Goal: Complete Application Form: Complete application form

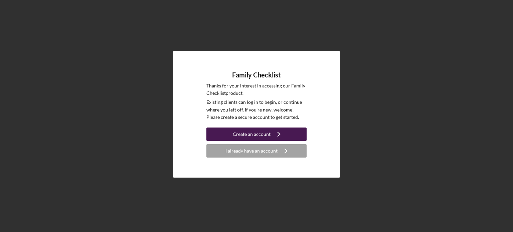
click at [231, 133] on button "Create an account Icon/Navigate" at bounding box center [256, 134] width 100 height 13
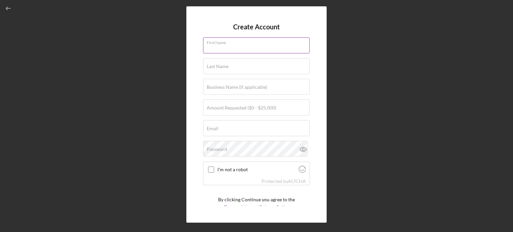
click at [235, 45] on input "First Name" at bounding box center [256, 45] width 107 height 16
type input "[PERSON_NAME]"
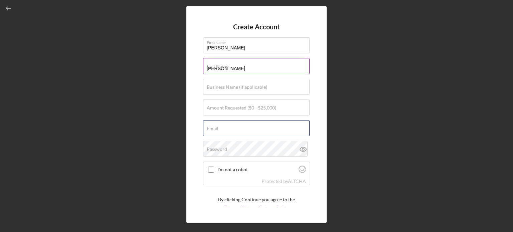
type input "[EMAIL_ADDRESS][DOMAIN_NAME]"
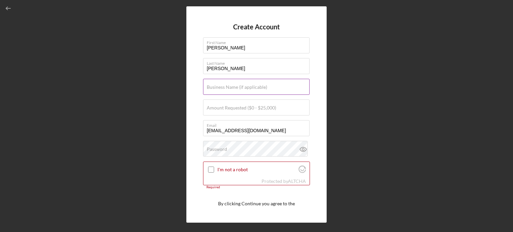
click at [227, 87] on label "Business Name (if applicable)" at bounding box center [237, 87] width 60 height 5
click at [227, 87] on input "Business Name (if applicable)" at bounding box center [256, 87] width 107 height 16
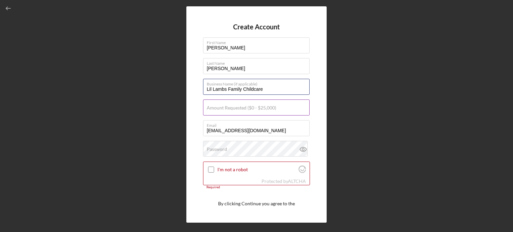
type input "Lil Lambs Family Childcare"
click at [223, 107] on label "Amount Requested ($0 - $25,000)" at bounding box center [241, 107] width 69 height 5
click at [223, 107] on input "Amount Requested ($0 - $25,000)" at bounding box center [256, 108] width 107 height 16
click at [225, 111] on input "$1,000,015,000" at bounding box center [256, 108] width 107 height 16
click at [239, 110] on input "$10,015,000" at bounding box center [256, 108] width 107 height 16
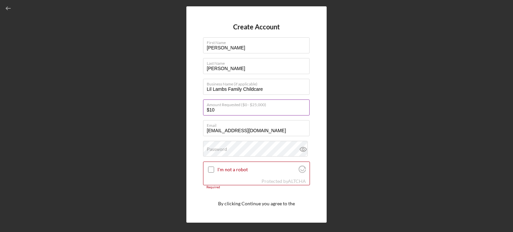
type input "$1"
type input "$15,000"
click at [222, 151] on label "Password" at bounding box center [217, 149] width 20 height 5
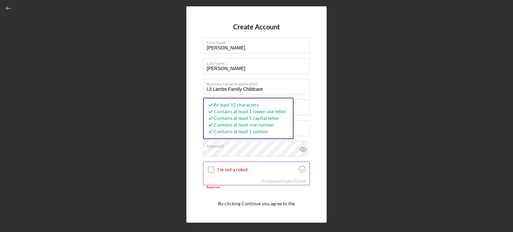
click at [212, 169] on input "I'm not a robot" at bounding box center [211, 170] width 6 height 6
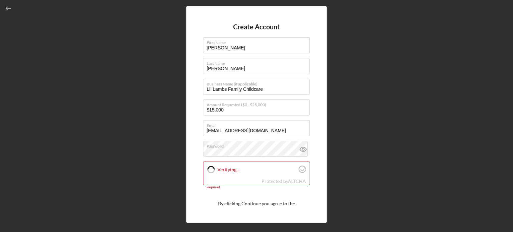
checkbox input "true"
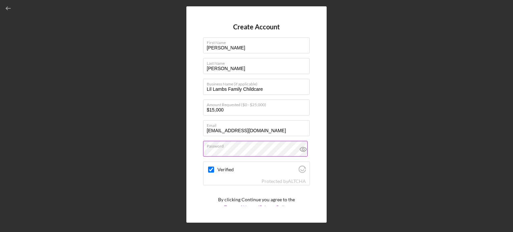
click at [302, 148] on icon at bounding box center [303, 149] width 2 height 2
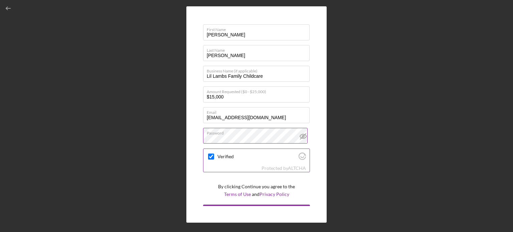
scroll to position [25, 0]
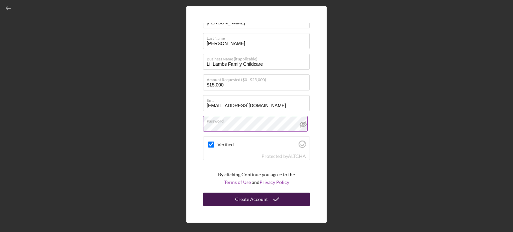
click at [265, 200] on div "Create Account" at bounding box center [251, 199] width 33 height 13
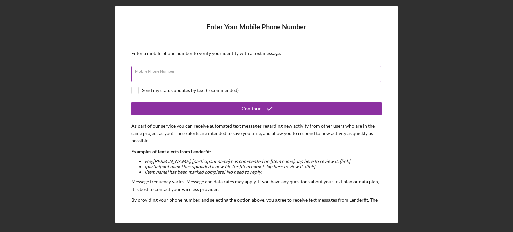
click at [168, 77] on input "Mobile Phone Number" at bounding box center [256, 74] width 250 height 16
type input "[PHONE_NUMBER]"
click at [136, 88] on input "checkbox" at bounding box center [135, 90] width 7 height 7
checkbox input "true"
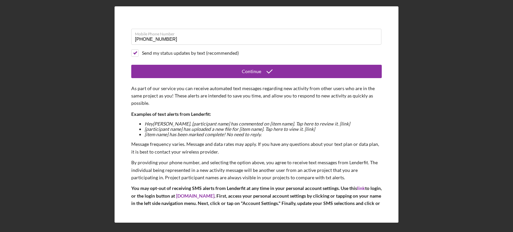
scroll to position [27, 0]
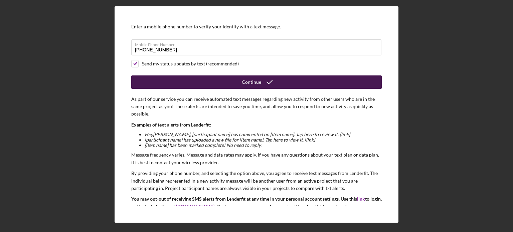
click at [231, 83] on button "Continue" at bounding box center [256, 82] width 251 height 13
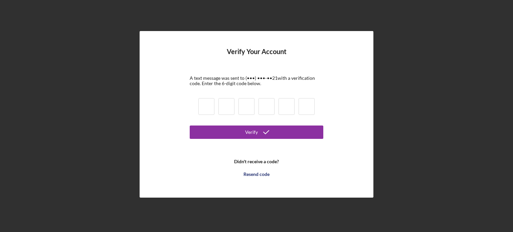
click at [204, 105] on input at bounding box center [206, 106] width 16 height 17
type input "5"
type input "7"
type input "6"
type input "9"
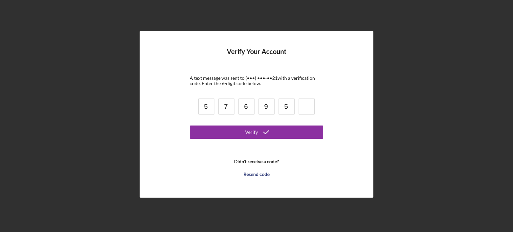
type input "5"
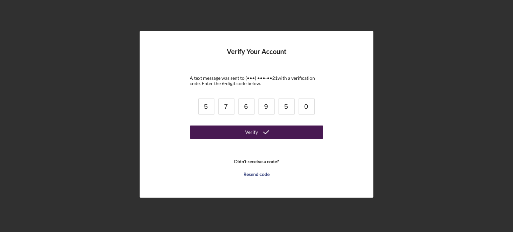
type input "0"
click at [232, 133] on button "Verify" at bounding box center [257, 132] width 134 height 13
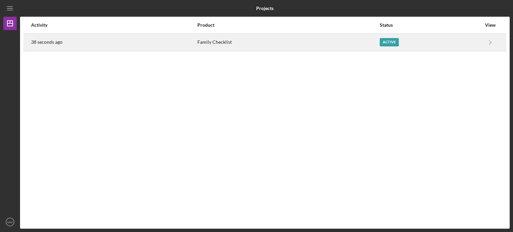
click at [430, 35] on div "Active" at bounding box center [431, 42] width 102 height 17
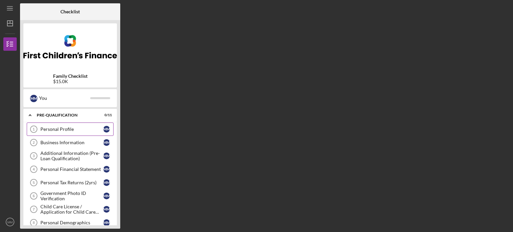
click at [56, 132] on link "Personal Profile 1 Personal Profile M M" at bounding box center [70, 129] width 87 height 13
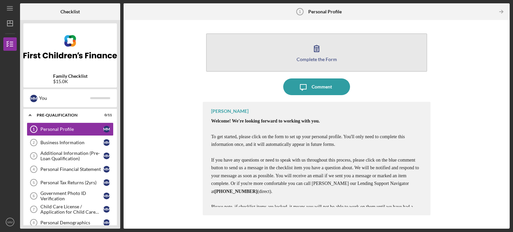
click at [316, 59] on div "Complete the Form" at bounding box center [317, 59] width 40 height 5
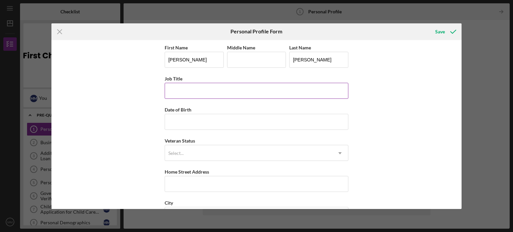
click at [189, 93] on input "Job Title" at bounding box center [257, 91] width 184 height 16
type input "owner"
click at [215, 128] on input "Date of Birth" at bounding box center [257, 122] width 184 height 16
type input "[DATE]"
click at [202, 149] on div "Select..." at bounding box center [248, 153] width 167 height 15
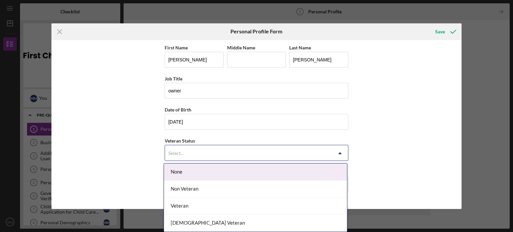
click at [192, 175] on div "None" at bounding box center [255, 172] width 183 height 17
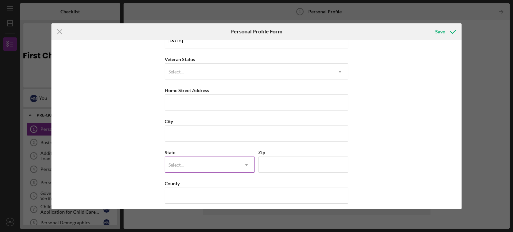
scroll to position [85, 0]
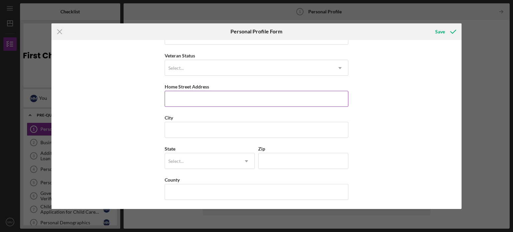
click at [178, 95] on input "Home Street Address" at bounding box center [257, 99] width 184 height 16
type input "[STREET_ADDRESS]"
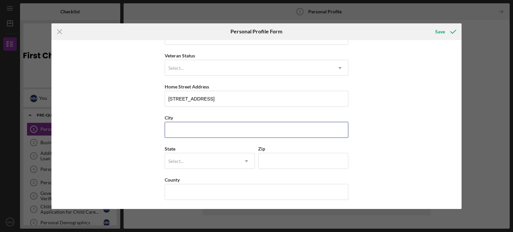
type input "[GEOGRAPHIC_DATA]"
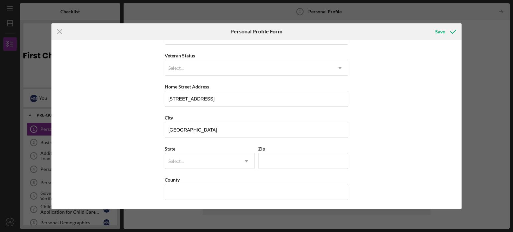
type input "MN"
type input "56515"
type input "[GEOGRAPHIC_DATA]"
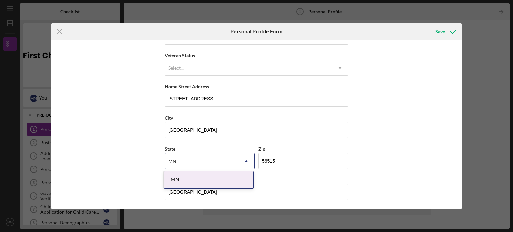
click at [111, 114] on div "First Name [PERSON_NAME] Middle Name Last Name [PERSON_NAME] Job Title owner Da…" at bounding box center [256, 124] width 411 height 169
click at [139, 118] on div "First Name [PERSON_NAME] Middle Name Last Name [PERSON_NAME] Job Title owner Da…" at bounding box center [256, 124] width 411 height 169
click at [211, 175] on div "MN" at bounding box center [209, 179] width 90 height 17
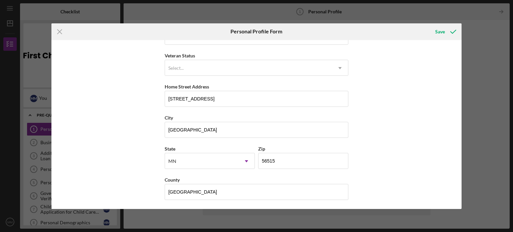
click at [379, 149] on div "First Name [PERSON_NAME] Middle Name Last Name [PERSON_NAME] Job Title owner Da…" at bounding box center [256, 124] width 411 height 169
click at [436, 30] on div "Save" at bounding box center [440, 31] width 10 height 13
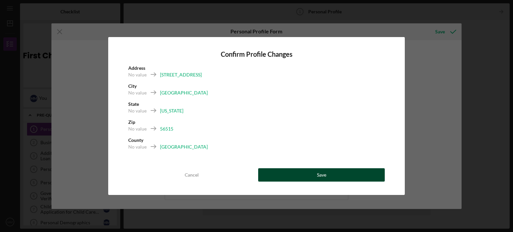
click at [289, 176] on button "Save" at bounding box center [321, 174] width 127 height 13
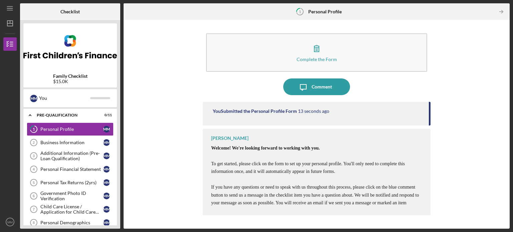
click at [198, 134] on div "Complete the Form Form Icon/Message Comment You Submitted the Personal Profile …" at bounding box center [317, 124] width 380 height 202
click at [56, 140] on div "Business Information" at bounding box center [71, 142] width 63 height 5
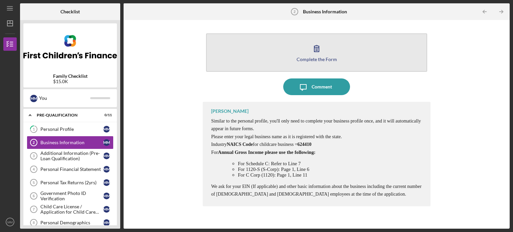
click at [316, 60] on div "Complete the Form" at bounding box center [317, 59] width 40 height 5
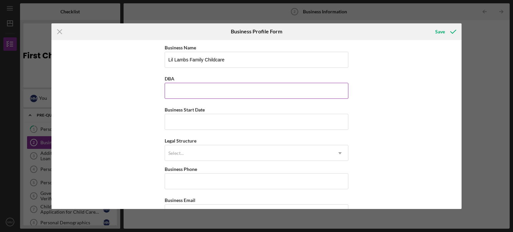
click at [213, 92] on input "DBA" at bounding box center [257, 91] width 184 height 16
click at [217, 120] on input "Business Start Date" at bounding box center [257, 122] width 184 height 16
type input "[DATE]"
click at [208, 148] on div "Legal Structure Select... Icon/Dropdown Arrow" at bounding box center [257, 149] width 184 height 24
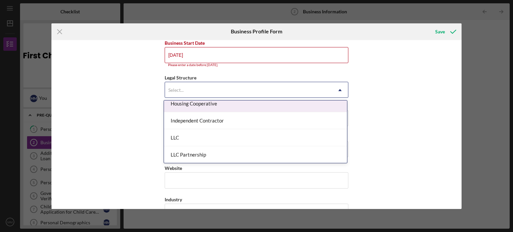
scroll to position [100, 0]
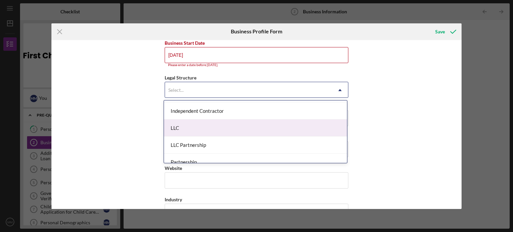
click at [251, 127] on div "LLC" at bounding box center [255, 128] width 183 height 17
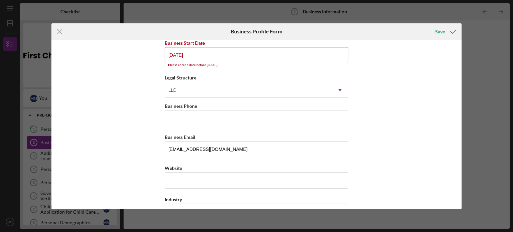
click at [108, 119] on div "Business Name [PERSON_NAME] Family Childcare DBA Business Start Date [DATE] Ple…" at bounding box center [256, 124] width 411 height 169
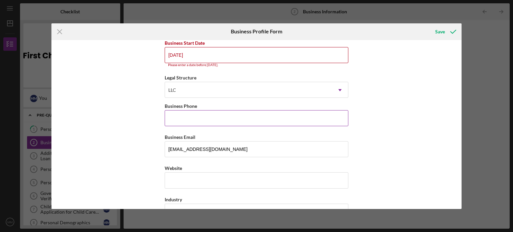
click at [190, 121] on input "Business Phone" at bounding box center [257, 118] width 184 height 16
type input "[PHONE_NUMBER]"
type input "[STREET_ADDRESS]"
type input "[GEOGRAPHIC_DATA]"
type input "MN"
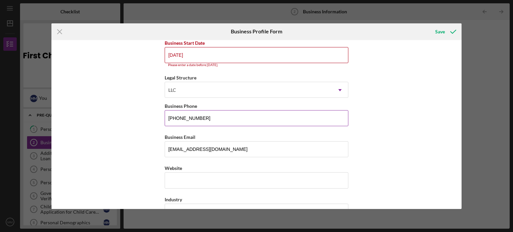
type input "56515"
type input "MN"
type input "[PHONE_NUMBER]"
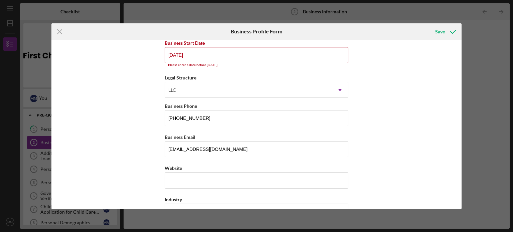
click at [142, 119] on div "Business Name [PERSON_NAME] Family Childcare DBA Business Start Date [DATE] Ple…" at bounding box center [256, 124] width 411 height 169
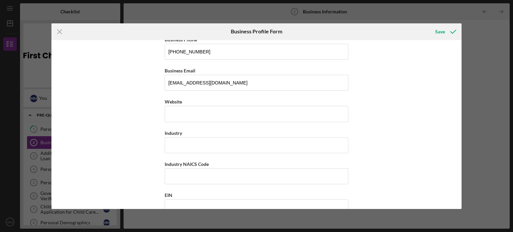
scroll to position [134, 0]
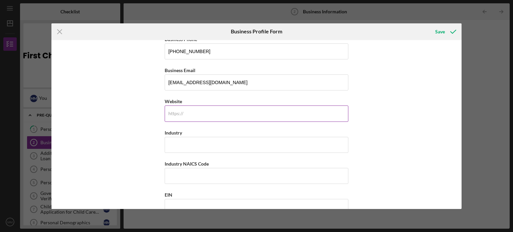
click at [182, 115] on div "https:// Website" at bounding box center [257, 109] width 184 height 24
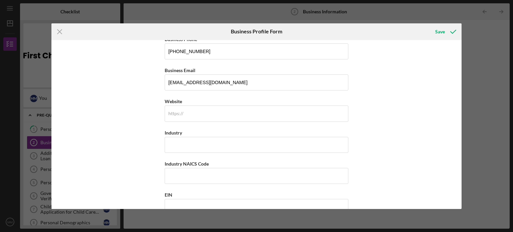
click at [146, 115] on div "Business Name [PERSON_NAME] Family Childcare DBA Business Start Date [DATE] Ple…" at bounding box center [256, 124] width 411 height 169
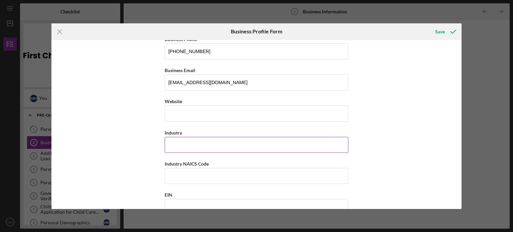
click at [172, 144] on input "Industry" at bounding box center [257, 145] width 184 height 16
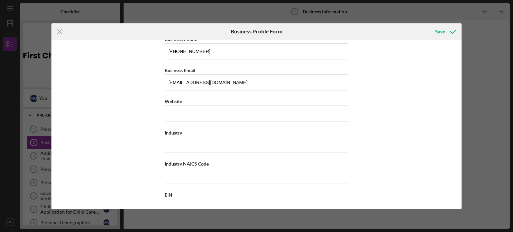
click at [136, 132] on div "Business Name [PERSON_NAME] Family Childcare DBA Business Start Date [DATE] Ple…" at bounding box center [256, 124] width 411 height 169
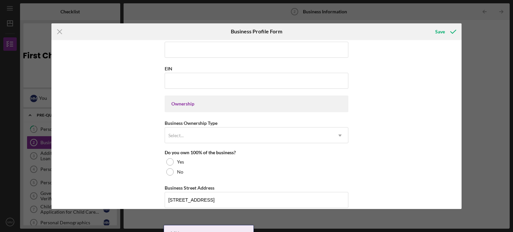
scroll to position [267, 0]
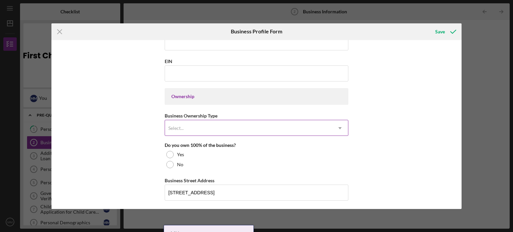
click at [192, 125] on div "Select..." at bounding box center [248, 128] width 167 height 15
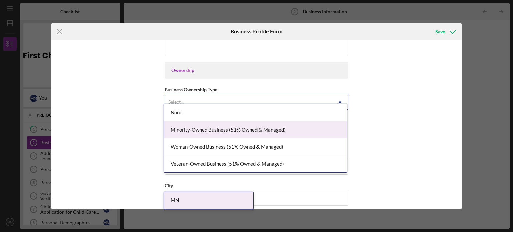
scroll to position [301, 0]
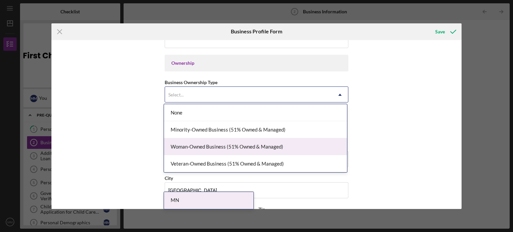
click at [191, 146] on div "Woman-Owned Business (51% Owned & Managed)" at bounding box center [255, 146] width 183 height 17
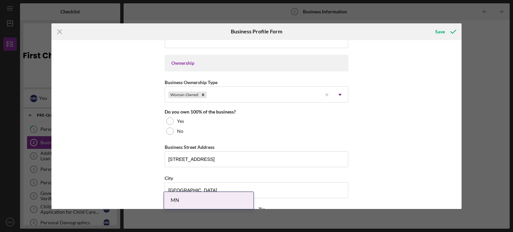
click at [152, 132] on div "Business Name [PERSON_NAME] Family Childcare DBA Business Start Date [DATE] Ple…" at bounding box center [256, 124] width 411 height 169
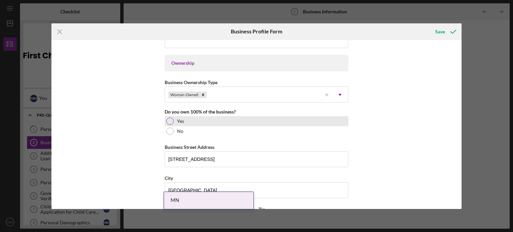
click at [169, 119] on div at bounding box center [169, 121] width 7 height 7
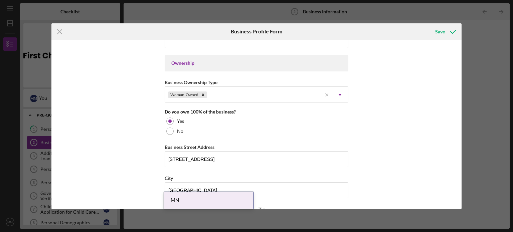
click at [153, 123] on div "Business Name [PERSON_NAME] Family Childcare DBA Business Start Date [DATE] Ple…" at bounding box center [256, 124] width 411 height 169
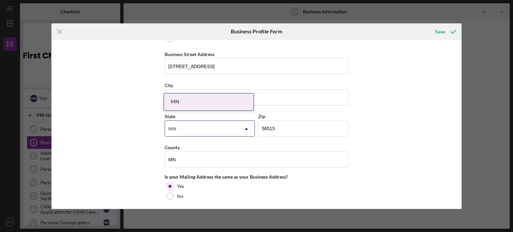
scroll to position [401, 0]
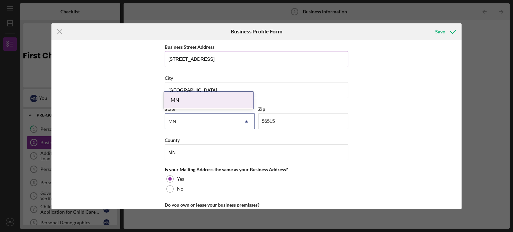
click at [217, 58] on input "[STREET_ADDRESS]" at bounding box center [257, 59] width 184 height 16
drag, startPoint x: 217, startPoint y: 58, endPoint x: 162, endPoint y: 63, distance: 54.6
click at [162, 63] on div "Business Name [PERSON_NAME] Family Childcare DBA Business Start Date [DATE] Ple…" at bounding box center [256, 124] width 411 height 169
type input "[STREET_ADDRESS]"
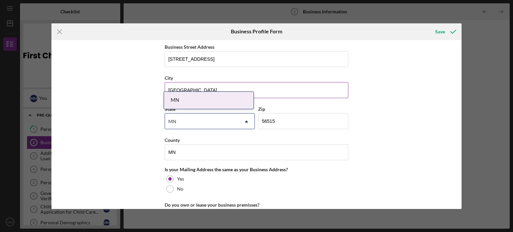
click at [191, 89] on input "[GEOGRAPHIC_DATA]" at bounding box center [257, 90] width 184 height 16
type input "B"
type input "fergus falls"
click at [188, 118] on div "MN" at bounding box center [202, 121] width 74 height 15
click at [184, 102] on div "MN" at bounding box center [209, 100] width 90 height 17
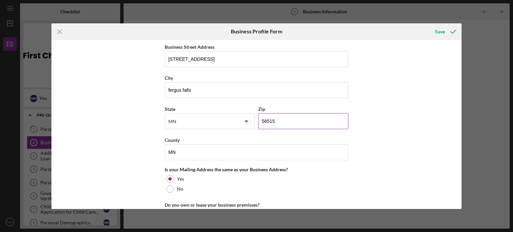
click at [289, 119] on input "56515" at bounding box center [303, 121] width 90 height 16
type input "56537"
click at [139, 122] on div "Business Name [PERSON_NAME] Family Childcare DBA Business Start Date [DATE] Ple…" at bounding box center [256, 124] width 411 height 169
click at [181, 150] on input "MN" at bounding box center [257, 152] width 184 height 16
type input "M"
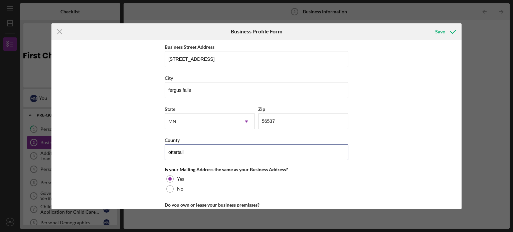
type input "ottertail"
click at [134, 93] on div "Business Name [PERSON_NAME] Family Childcare DBA Business Start Date [DATE] Ple…" at bounding box center [256, 124] width 411 height 169
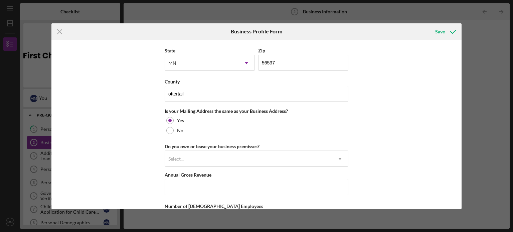
scroll to position [468, 0]
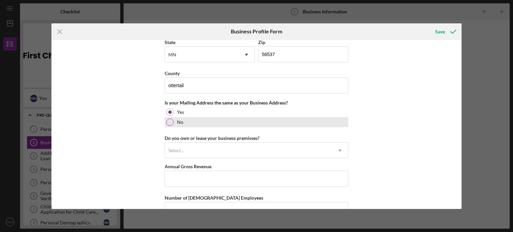
click at [170, 121] on div at bounding box center [169, 122] width 7 height 7
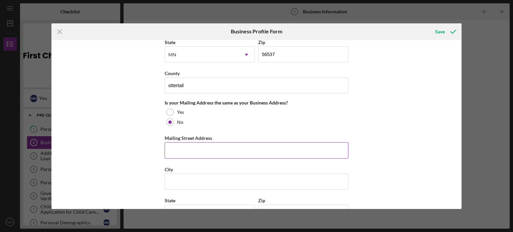
click at [177, 149] on input "Mailing Street Address" at bounding box center [257, 150] width 184 height 16
type input "[STREET_ADDRESS]"
type input "[GEOGRAPHIC_DATA]"
type input "56515"
type input "MN"
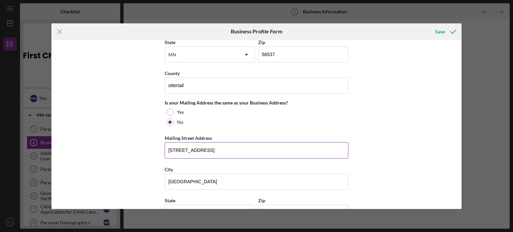
type input "1"
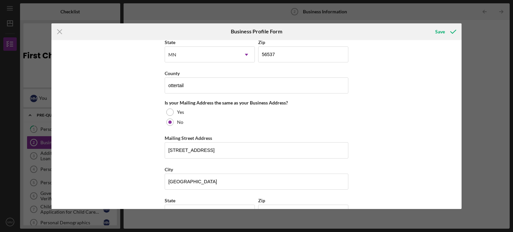
click at [128, 166] on div "Business Name [PERSON_NAME] Family Childcare DBA Business Start Date [DATE] Ple…" at bounding box center [256, 124] width 411 height 169
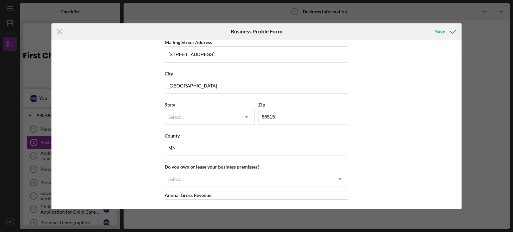
scroll to position [568, 0]
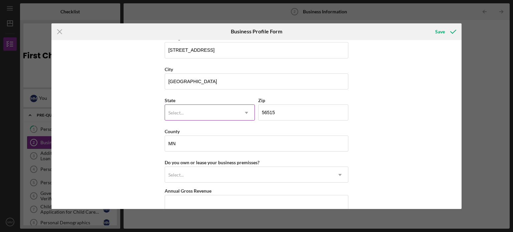
click at [182, 105] on div "Select..." at bounding box center [202, 112] width 74 height 15
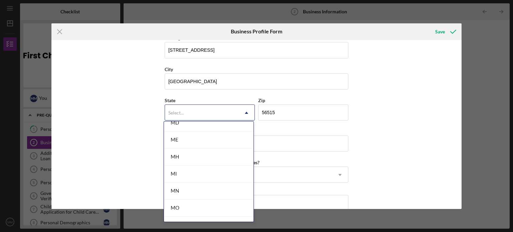
scroll to position [535, 0]
click at [190, 179] on div "MN" at bounding box center [209, 174] width 90 height 17
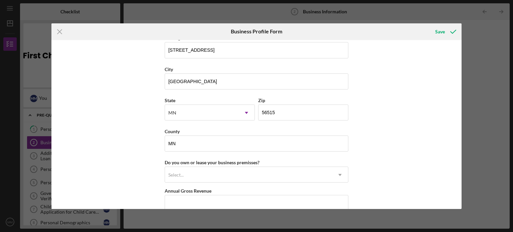
click at [135, 131] on div "Business Name [PERSON_NAME] Family Childcare DBA Business Start Date [DATE] Ple…" at bounding box center [256, 124] width 411 height 169
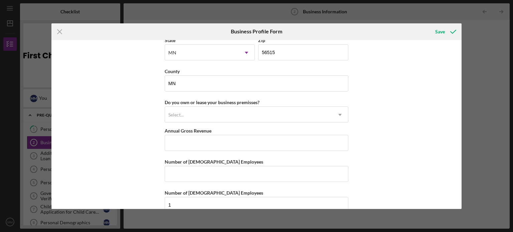
scroll to position [635, 0]
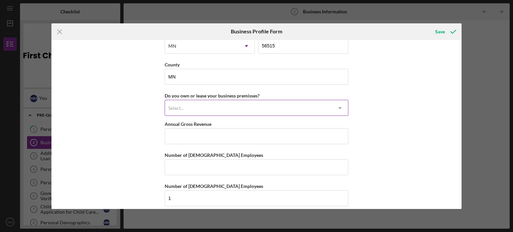
click at [193, 108] on div "Select..." at bounding box center [248, 108] width 167 height 15
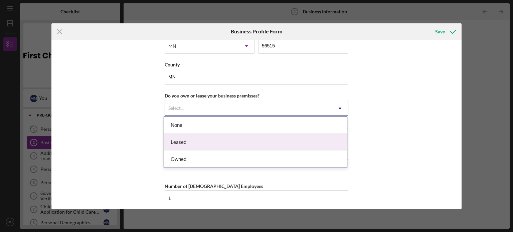
click at [188, 141] on div "Leased" at bounding box center [255, 142] width 183 height 17
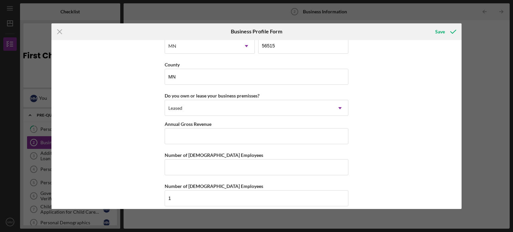
click at [151, 107] on div "Business Name [PERSON_NAME] Family Childcare DBA Business Start Date [DATE] Ple…" at bounding box center [256, 124] width 411 height 169
click at [198, 135] on input "Annual Gross Revenue" at bounding box center [257, 136] width 184 height 16
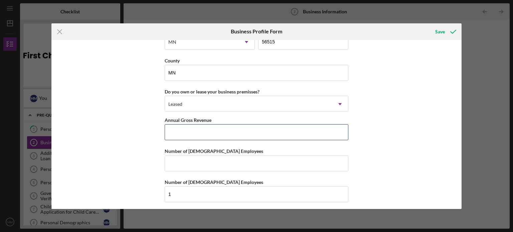
scroll to position [640, 0]
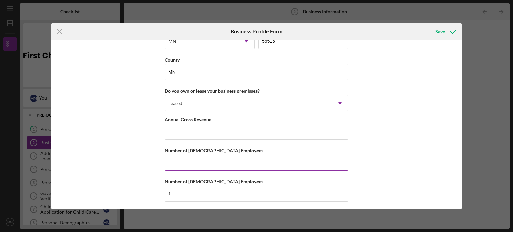
click at [199, 159] on input "Number of [DEMOGRAPHIC_DATA] Employees" at bounding box center [257, 163] width 184 height 16
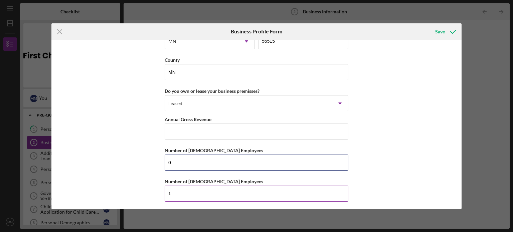
type input "0"
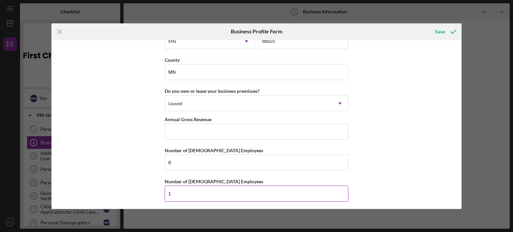
click at [195, 188] on input "1" at bounding box center [257, 194] width 184 height 16
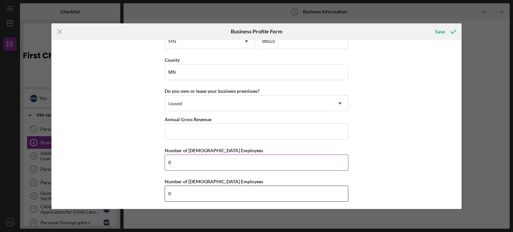
type input "0"
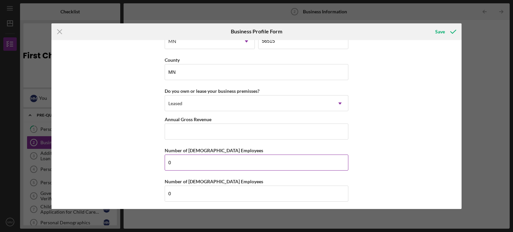
click at [189, 159] on input "0" at bounding box center [257, 163] width 184 height 16
type input "1"
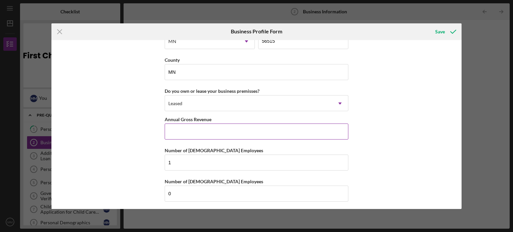
click at [177, 131] on input "Annual Gross Revenue" at bounding box center [257, 132] width 184 height 16
click at [174, 130] on input "$22,000" at bounding box center [257, 132] width 184 height 16
type input "$25,000"
drag, startPoint x: 137, startPoint y: 116, endPoint x: 135, endPoint y: 110, distance: 6.0
click at [136, 113] on div "Business Name [PERSON_NAME] Family Childcare DBA Business Start Date [DATE] Ple…" at bounding box center [256, 124] width 411 height 169
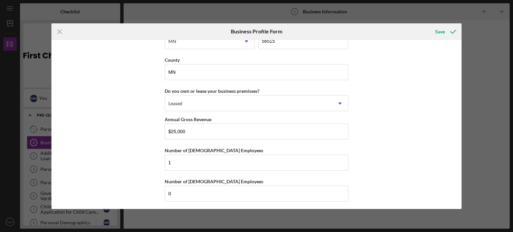
click at [147, 116] on div "Business Name [PERSON_NAME] Family Childcare DBA Business Start Date [DATE] Ple…" at bounding box center [256, 124] width 411 height 169
click at [443, 31] on div "Save" at bounding box center [440, 31] width 10 height 13
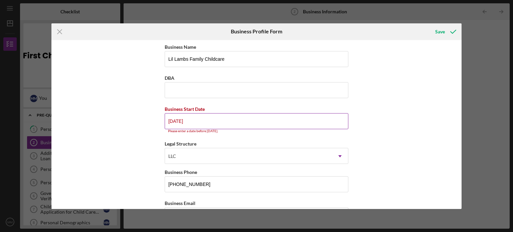
scroll to position [0, 0]
click at [207, 123] on input "[DATE]" at bounding box center [257, 122] width 184 height 16
drag, startPoint x: 179, startPoint y: 122, endPoint x: 180, endPoint y: 130, distance: 7.8
click at [178, 122] on input "[DATE]" at bounding box center [257, 122] width 184 height 16
type input "[DATE]"
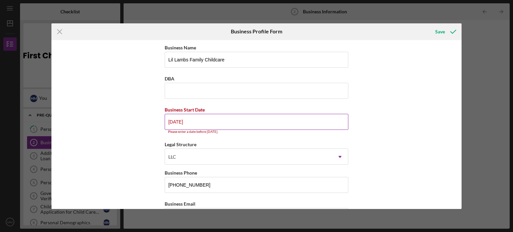
click at [203, 119] on input "[DATE]" at bounding box center [257, 122] width 184 height 16
click at [153, 126] on div "Business Name [PERSON_NAME] Family Childcare DBA Business Start Date [DATE] Ple…" at bounding box center [256, 124] width 411 height 169
drag, startPoint x: 393, startPoint y: 118, endPoint x: 404, endPoint y: 66, distance: 53.7
click at [392, 118] on div "Business Name [PERSON_NAME] Family Childcare DBA Business Start Date [DATE] Ple…" at bounding box center [256, 124] width 411 height 169
click at [202, 92] on input "DBA" at bounding box center [257, 91] width 184 height 16
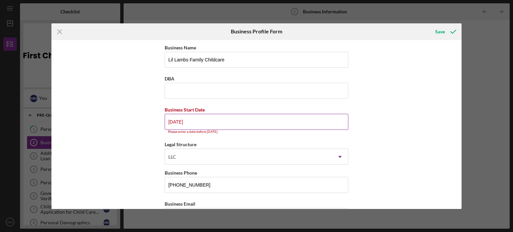
click at [204, 121] on input "[DATE]" at bounding box center [257, 122] width 184 height 16
click at [436, 33] on div "Save" at bounding box center [440, 31] width 10 height 13
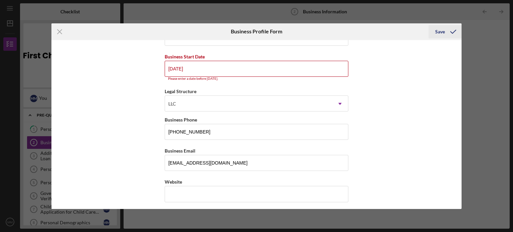
scroll to position [65, 0]
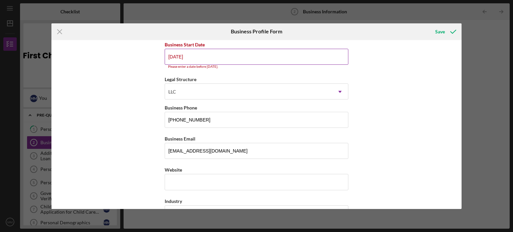
click at [203, 58] on input "[DATE]" at bounding box center [257, 57] width 184 height 16
drag, startPoint x: 175, startPoint y: 58, endPoint x: 143, endPoint y: 60, distance: 32.8
click at [143, 60] on div "Business Name [PERSON_NAME] Family Childcare DBA Business Start Date [DATE] Ple…" at bounding box center [256, 124] width 411 height 169
click at [142, 61] on div "Business Name [PERSON_NAME] Family Childcare DBA Business Start Date [DATE] Ple…" at bounding box center [256, 124] width 411 height 169
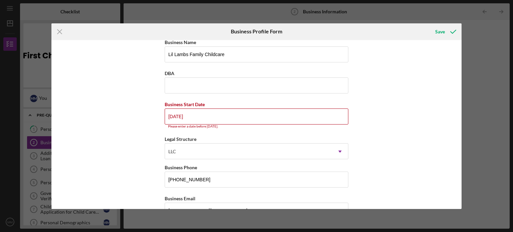
scroll to position [0, 0]
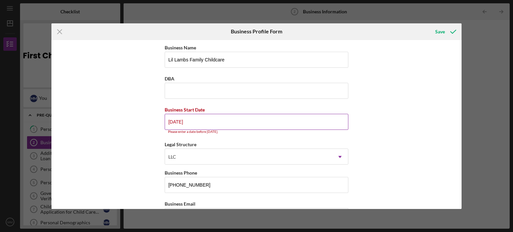
drag, startPoint x: 195, startPoint y: 121, endPoint x: 164, endPoint y: 125, distance: 30.6
click at [165, 125] on input "[DATE]" at bounding box center [257, 122] width 184 height 16
type input "[DATE]"
click at [158, 128] on div "Business Name [PERSON_NAME] Family Childcare DBA Business Start Date [DATE] Ple…" at bounding box center [256, 124] width 411 height 169
click at [280, 123] on input "[DATE]" at bounding box center [257, 122] width 184 height 16
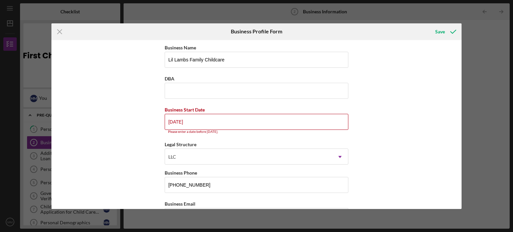
drag, startPoint x: 212, startPoint y: 119, endPoint x: 130, endPoint y: 120, distance: 81.9
click at [131, 120] on div "Business Name [PERSON_NAME] Family Childcare DBA Business Start Date [DATE] Ple…" at bounding box center [256, 124] width 411 height 169
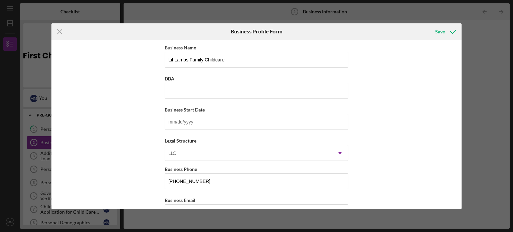
click at [128, 120] on div "Business Name [PERSON_NAME] Family Childcare DBA Business Start Date Legal Stru…" at bounding box center [256, 124] width 411 height 169
click at [443, 32] on div "Save" at bounding box center [440, 31] width 10 height 13
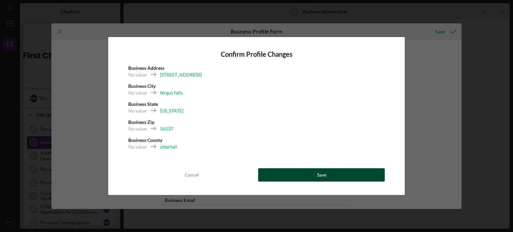
click at [302, 170] on button "Save" at bounding box center [321, 174] width 127 height 13
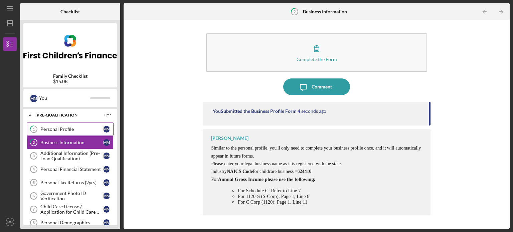
click at [79, 129] on div "Personal Profile" at bounding box center [71, 129] width 63 height 5
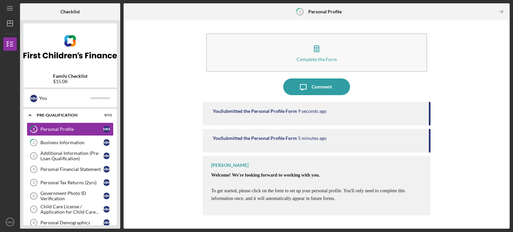
click at [350, 182] on p "Welcome! We're looking forward to working with you. To get started, please clic…" at bounding box center [317, 225] width 213 height 109
click at [65, 146] on link "2 Business Information M M" at bounding box center [70, 142] width 87 height 13
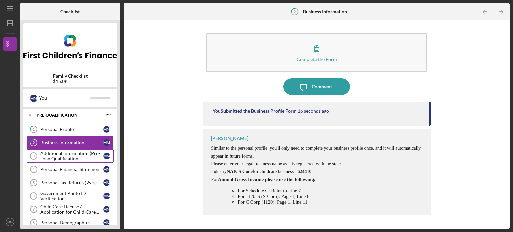
click at [63, 156] on div "Additional Information (Pre-Loan Qualification)" at bounding box center [71, 156] width 63 height 11
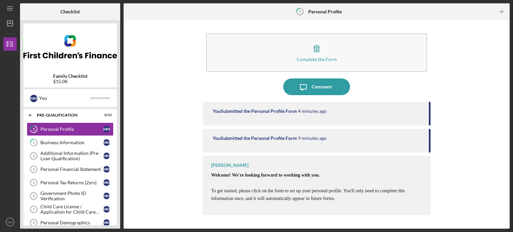
drag, startPoint x: 0, startPoint y: 36, endPoint x: 0, endPoint y: 32, distance: 4.0
click at [0, 34] on div "Icon/Menu 1 Personal Profile Checklist Family Checklist $15.0K M M You Icon/Exp…" at bounding box center [256, 116] width 513 height 232
